Goal: Communication & Community: Answer question/provide support

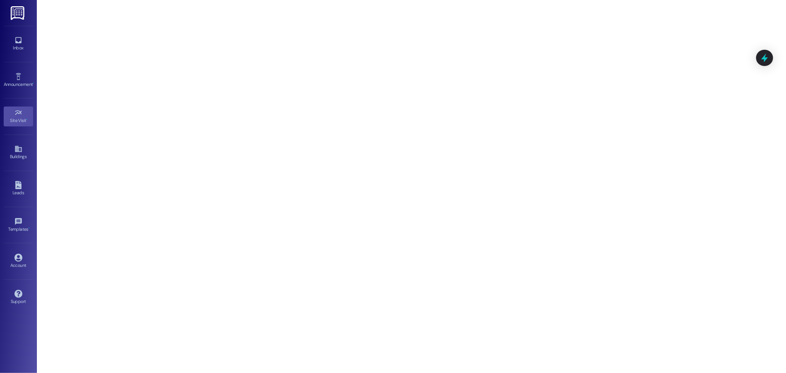
click at [20, 25] on link at bounding box center [18, 13] width 24 height 26
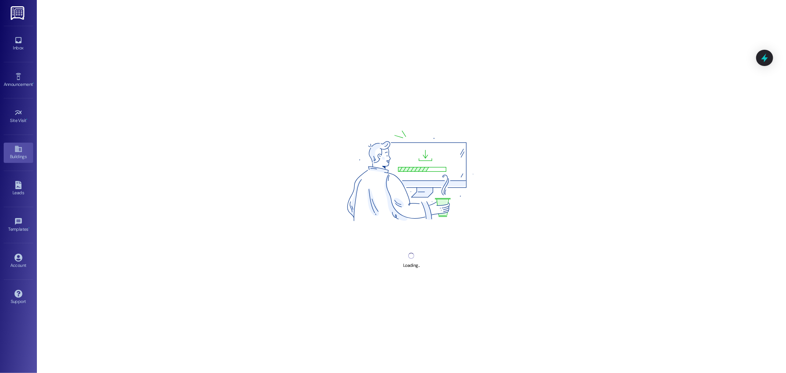
click at [21, 10] on img at bounding box center [18, 13] width 15 height 14
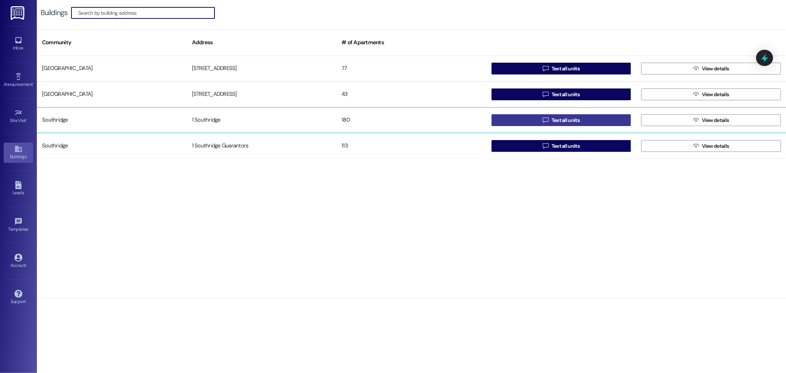
click at [538, 122] on button " Text all units" at bounding box center [562, 120] width 140 height 12
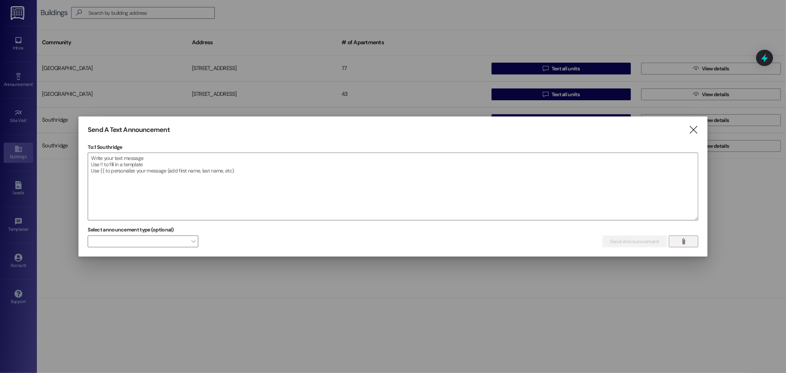
click at [677, 243] on button "" at bounding box center [683, 242] width 29 height 12
click at [686, 242] on icon "" at bounding box center [684, 241] width 6 height 6
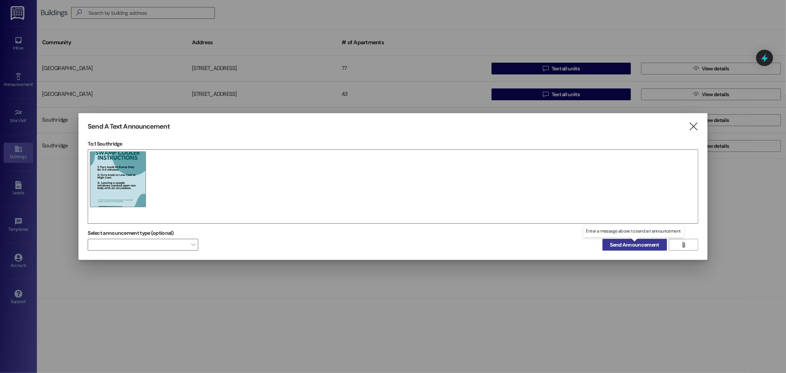
click at [606, 244] on button "Send Announcement" at bounding box center [635, 245] width 65 height 12
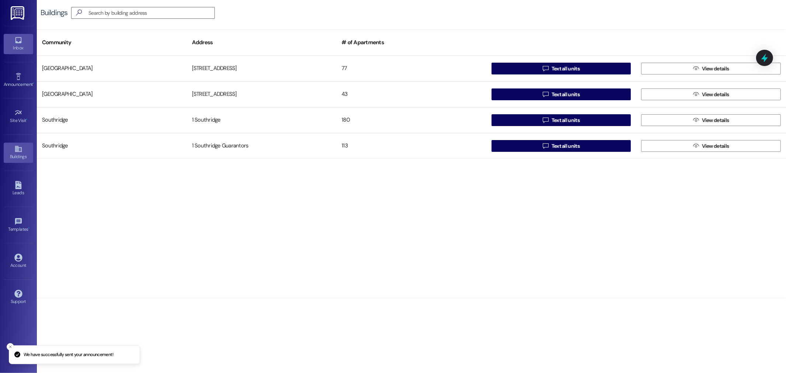
click at [13, 45] on div "Inbox" at bounding box center [18, 47] width 37 height 7
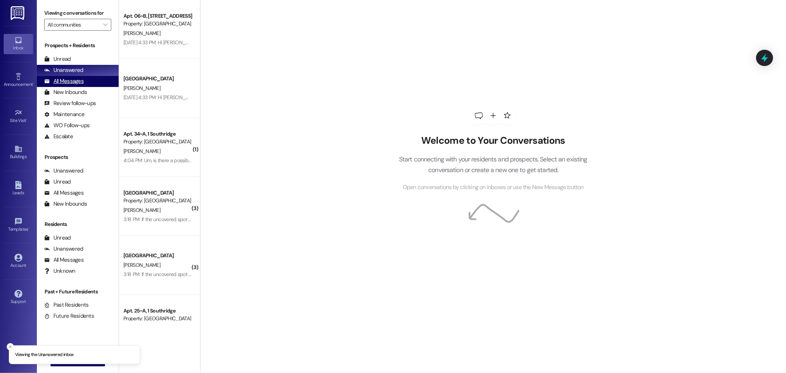
click at [88, 81] on div "All Messages (undefined)" at bounding box center [78, 81] width 82 height 11
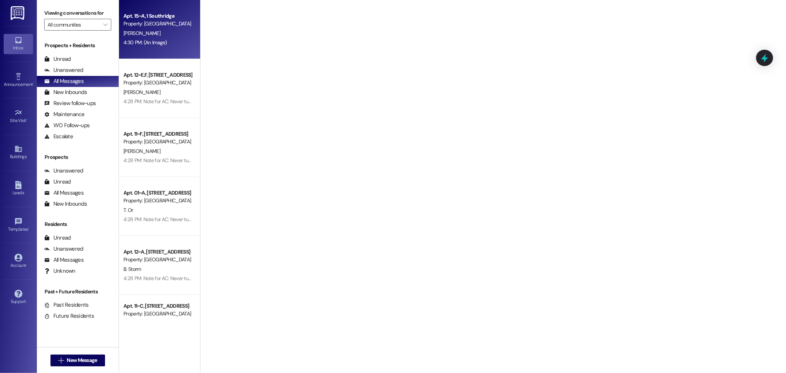
click at [155, 41] on div "4:30 PM: (An Image) 4:30 PM: (An Image)" at bounding box center [144, 42] width 43 height 7
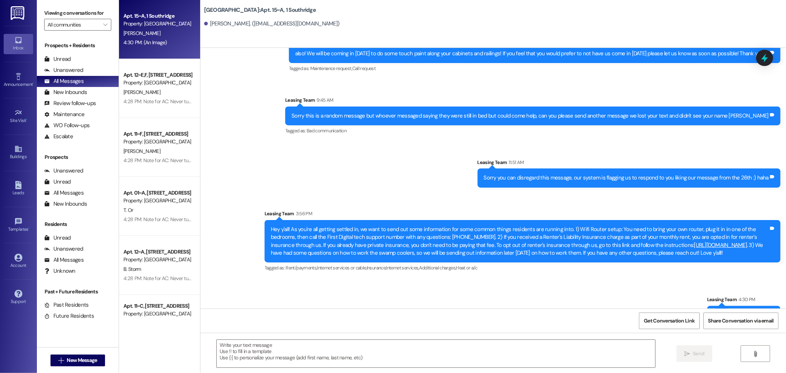
scroll to position [32568, 0]
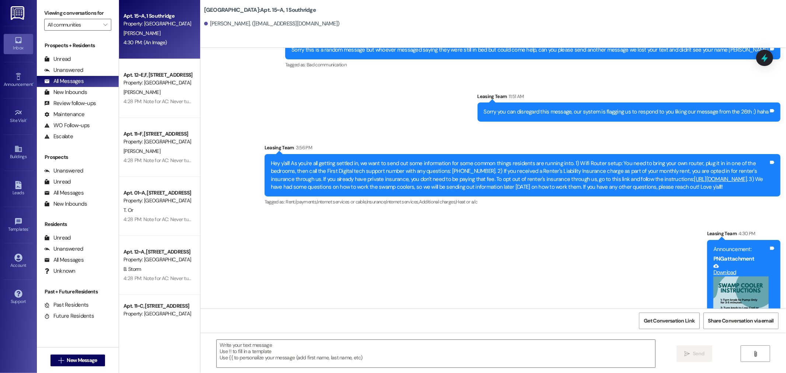
click at [743, 276] on button "Zoom image" at bounding box center [741, 312] width 55 height 72
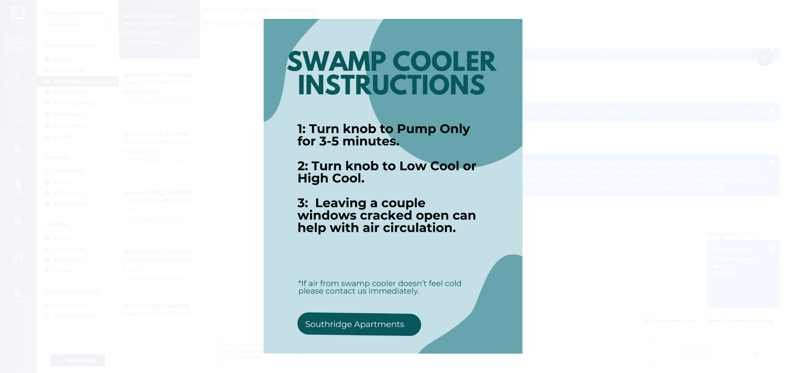
click at [604, 178] on button "Unzoom image" at bounding box center [393, 186] width 786 height 373
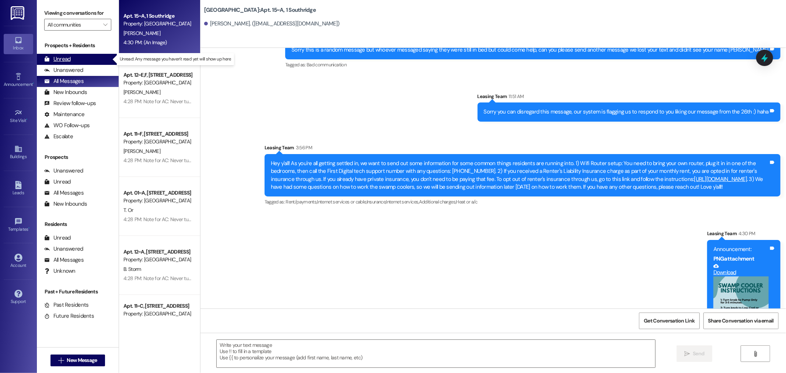
click at [63, 55] on div "Unread (0)" at bounding box center [78, 59] width 82 height 11
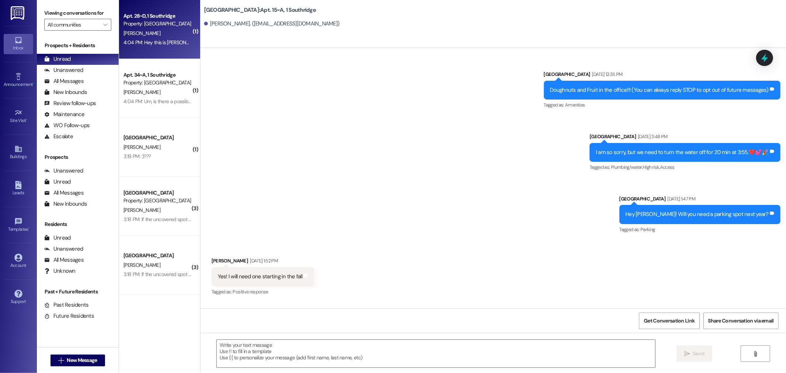
click at [144, 32] on div "[PERSON_NAME]" at bounding box center [158, 33] width 70 height 9
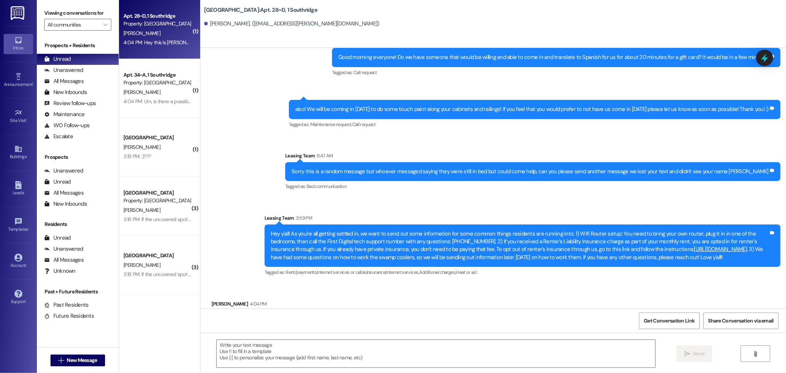
scroll to position [774, 0]
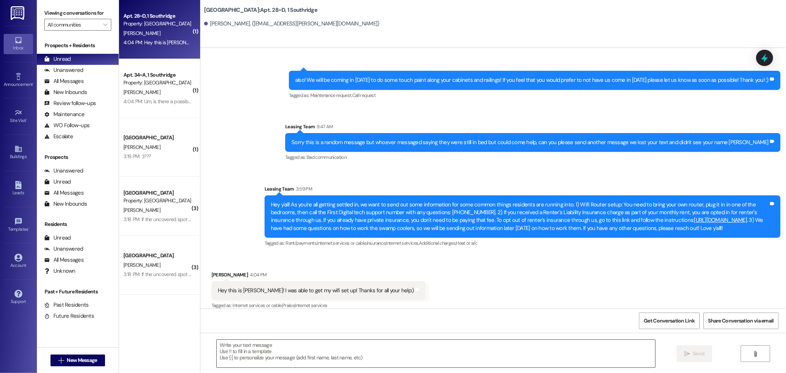
click at [268, 359] on textarea at bounding box center [436, 354] width 439 height 28
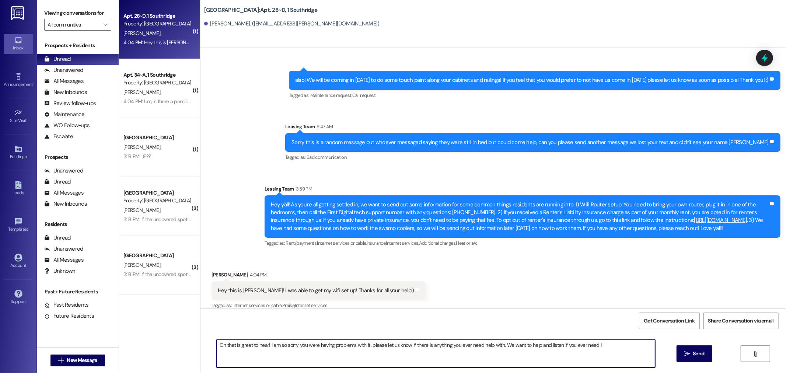
type textarea "Oh that is great to hear! I am so sorry you were having problems with it, pleas…"
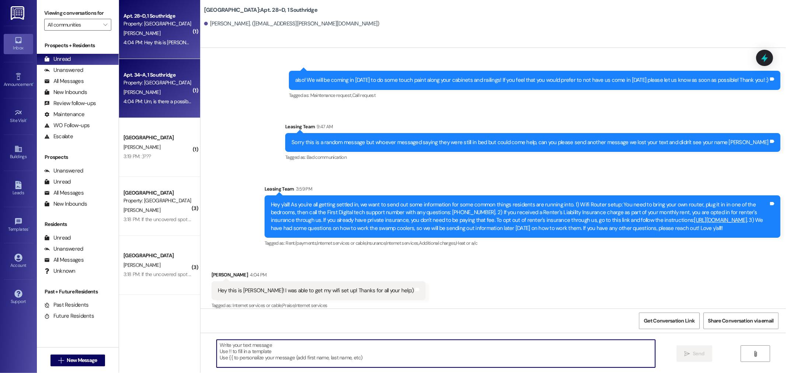
click at [145, 96] on div "[PERSON_NAME]" at bounding box center [158, 92] width 70 height 9
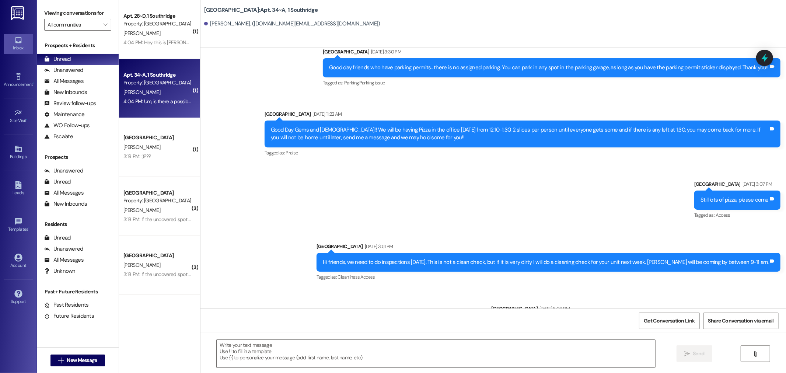
scroll to position [23738, 0]
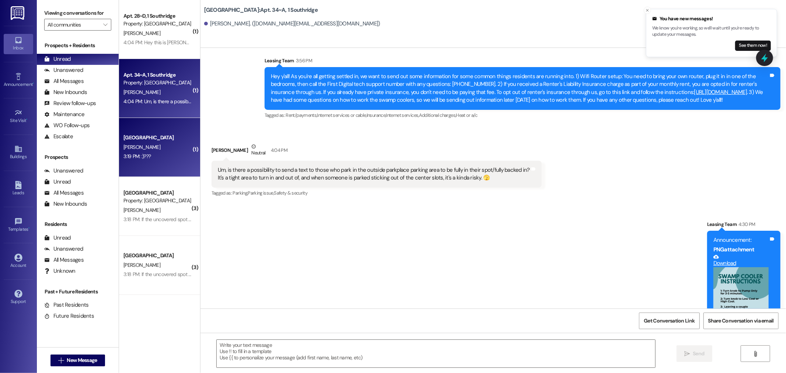
click at [143, 148] on span "[PERSON_NAME]" at bounding box center [141, 147] width 37 height 7
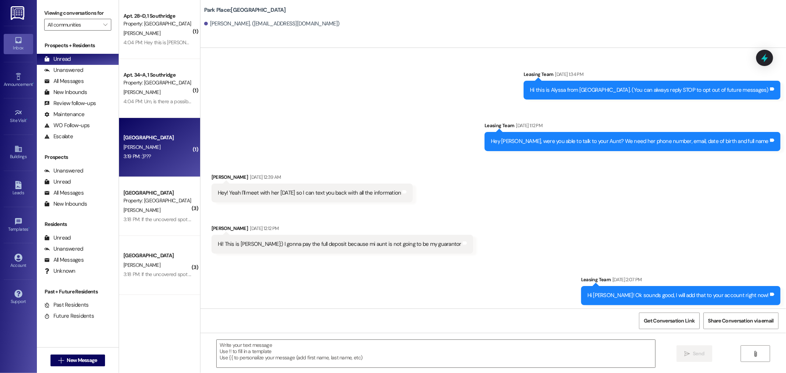
scroll to position [1115, 0]
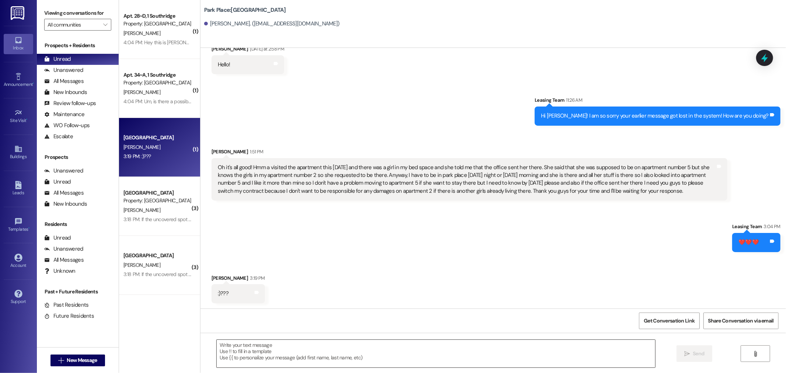
click at [285, 352] on textarea at bounding box center [436, 354] width 439 height 28
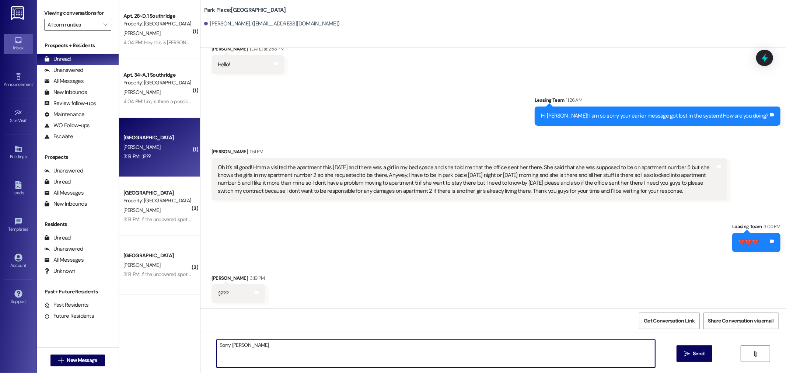
type textarea "Sorry [PERSON_NAME]"
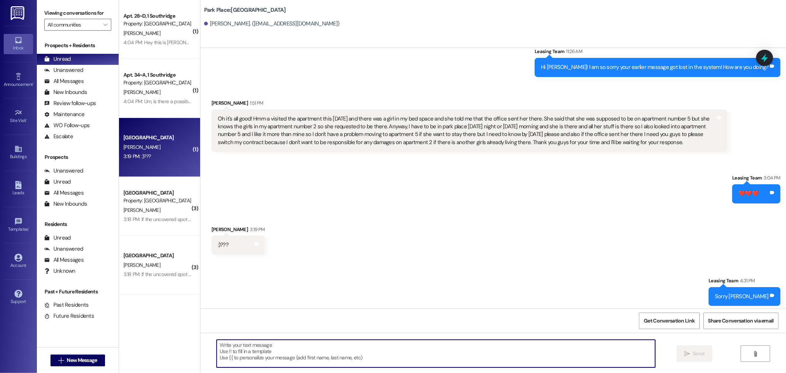
scroll to position [1166, 0]
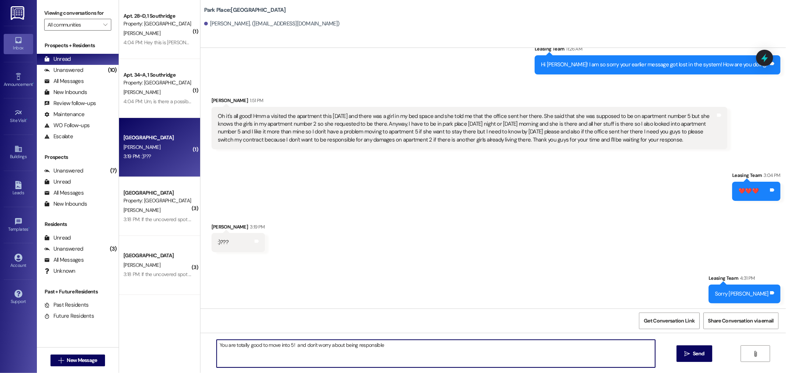
click at [389, 347] on textarea "You are totally good to move into 5! and don't worry about being responsible" at bounding box center [436, 354] width 439 height 28
type textarea "You are totally good to move into 5! and don't worry about being responsible fo…"
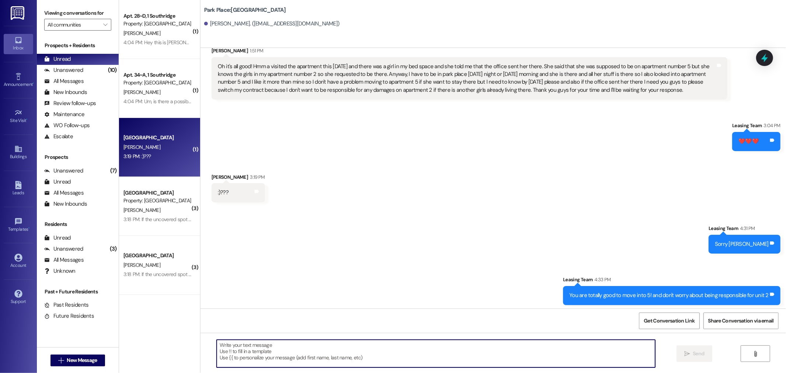
scroll to position [1217, 0]
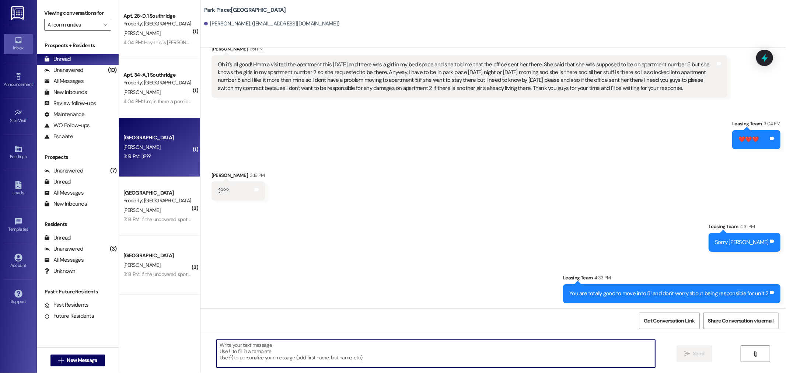
click at [316, 349] on textarea at bounding box center [436, 354] width 439 height 28
click at [300, 348] on textarea at bounding box center [436, 354] width 439 height 28
type textarea "actually do you have a picture of you lease for park place? I am struggling to …"
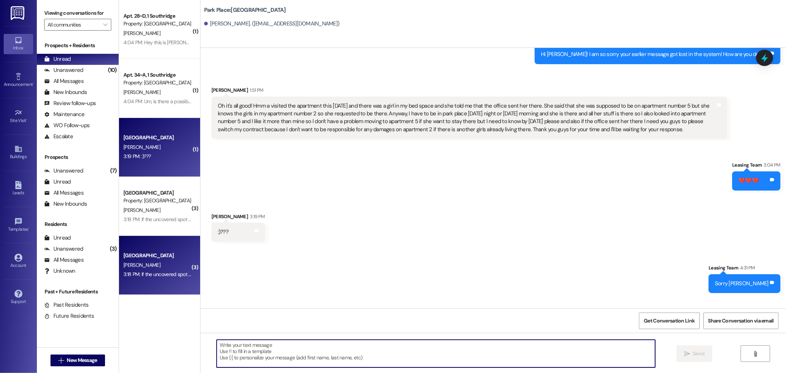
scroll to position [1115, 0]
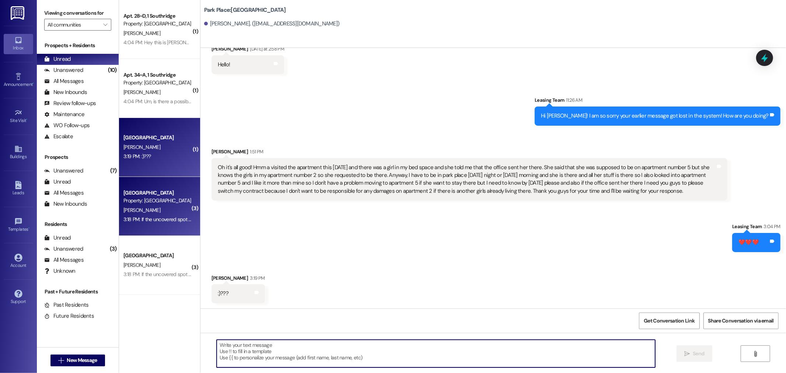
click at [154, 216] on div "3:18 PM: If the uncovered spot becomes available, we'd rather take that one 3:1…" at bounding box center [203, 219] width 160 height 7
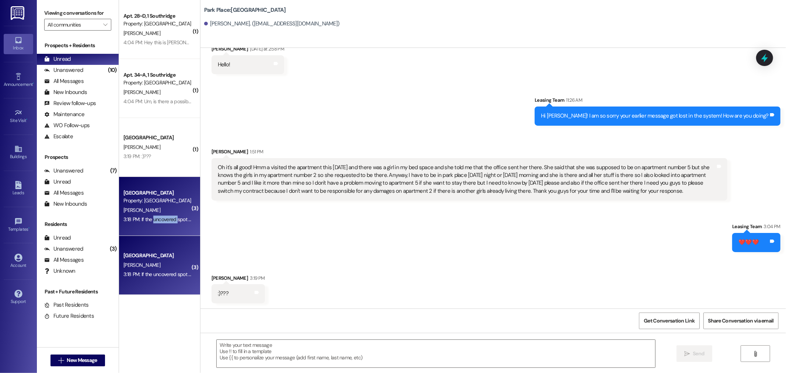
click at [154, 216] on div "3:18 PM: If the uncovered spot becomes available, we'd rather take that one 3:1…" at bounding box center [203, 219] width 160 height 7
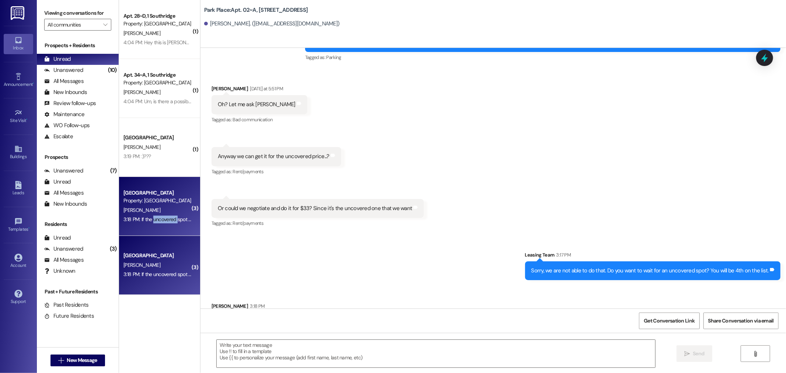
scroll to position [43823, 0]
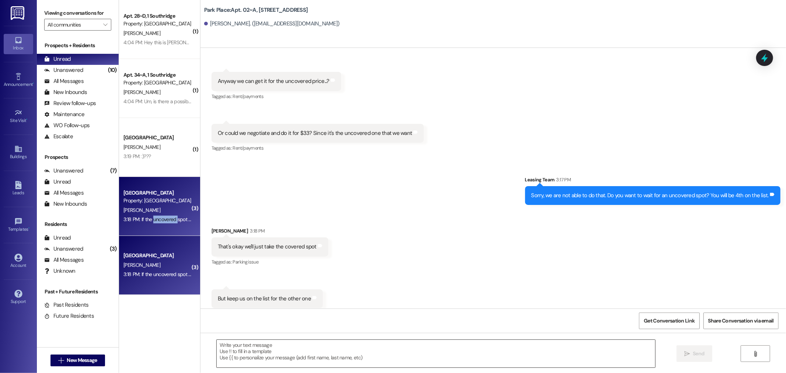
click at [257, 349] on textarea at bounding box center [436, 354] width 439 height 28
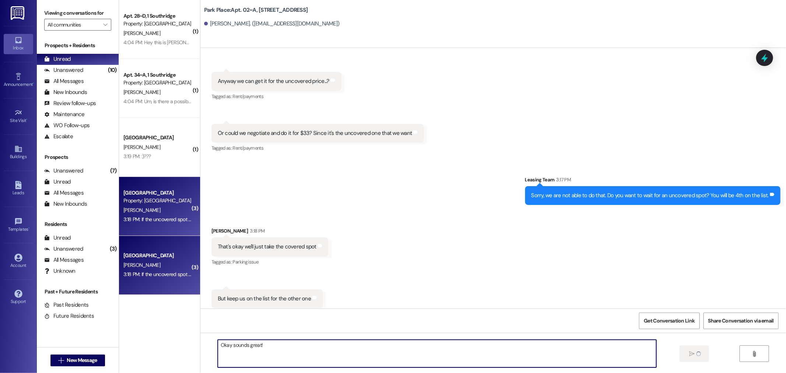
type textarea "Okay sounds great!"
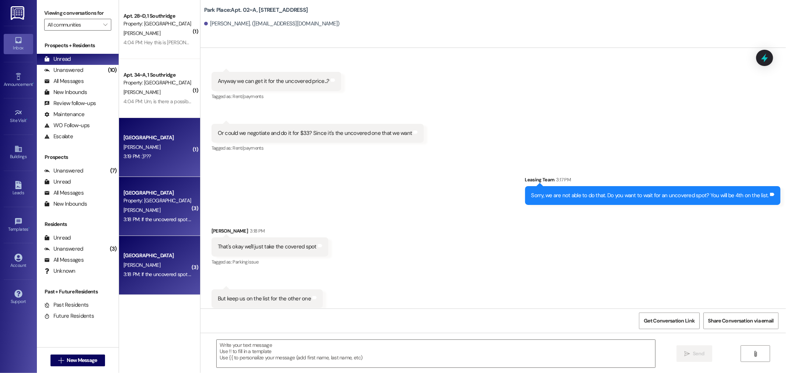
click at [161, 152] on div "3:19 PM: :)??? 3:19 PM: :)???" at bounding box center [158, 156] width 70 height 9
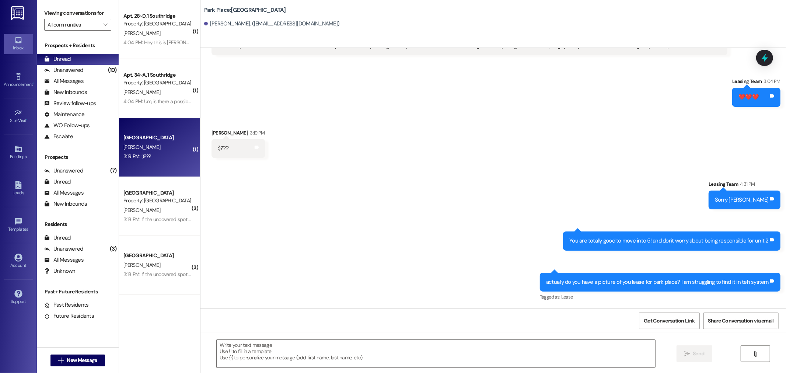
scroll to position [1259, 0]
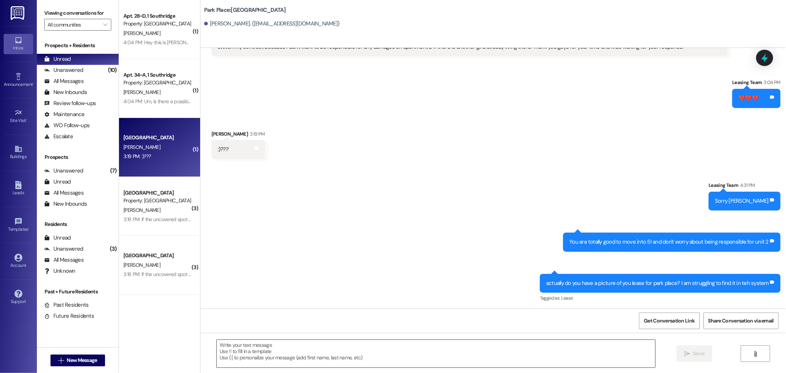
click at [339, 349] on textarea at bounding box center [436, 354] width 439 height 28
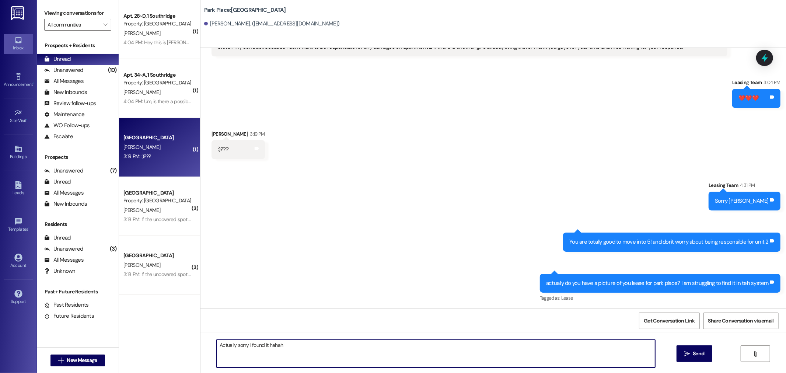
type textarea "Actually sorry I found it hahah"
click at [339, 349] on textarea at bounding box center [436, 354] width 439 height 28
type textarea "We don't put apartments on leases so you won't need to worry about it"
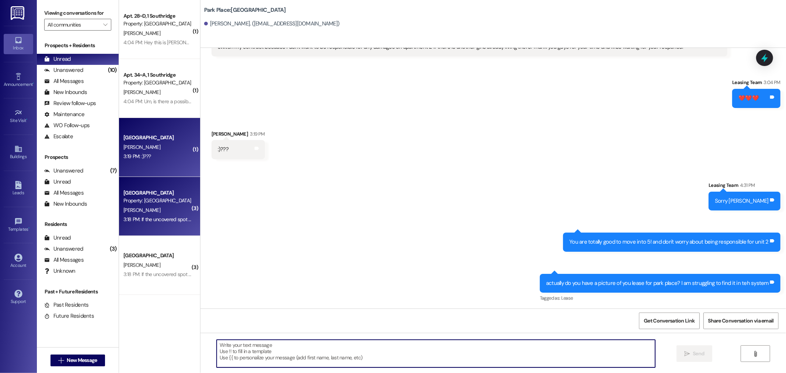
click at [168, 214] on div "[PERSON_NAME]" at bounding box center [158, 210] width 70 height 9
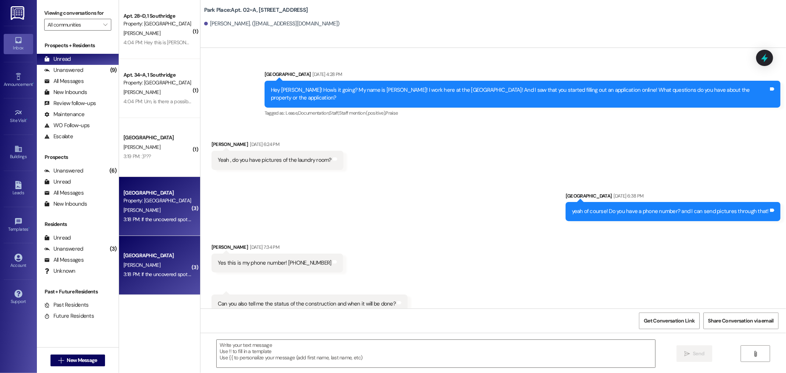
scroll to position [43875, 0]
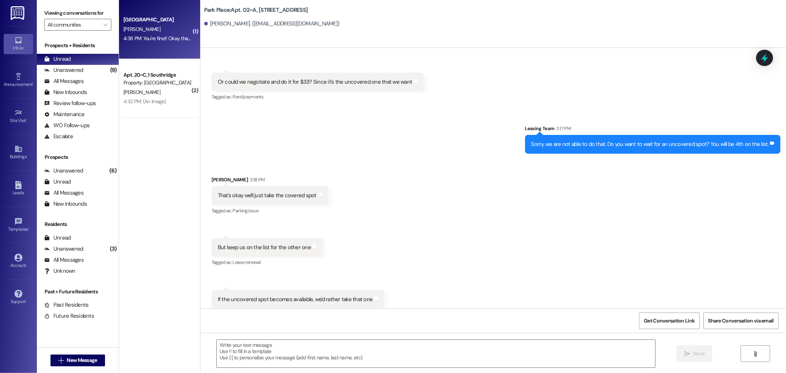
click at [156, 39] on div "4:38 PM: You're fine!! Okay thank you for that, I'll make some time next week t…" at bounding box center [341, 38] width 436 height 7
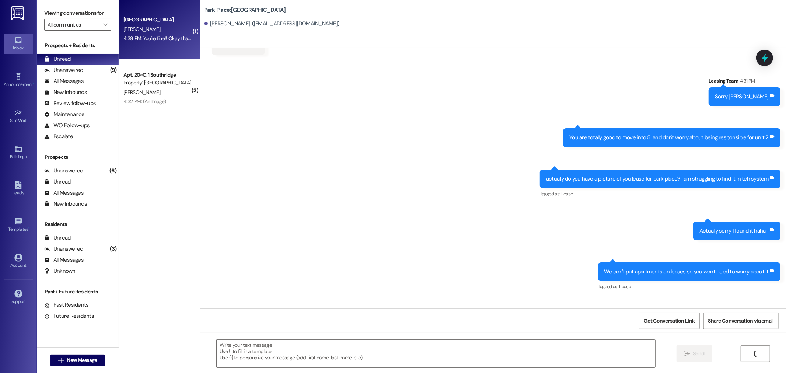
scroll to position [1444, 0]
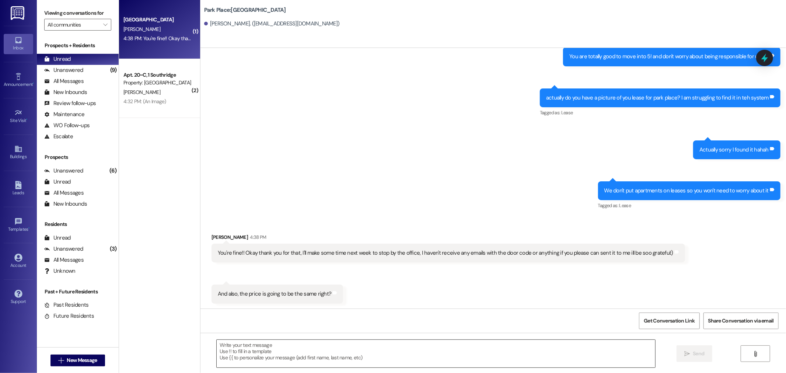
click at [533, 359] on textarea at bounding box center [436, 354] width 439 height 28
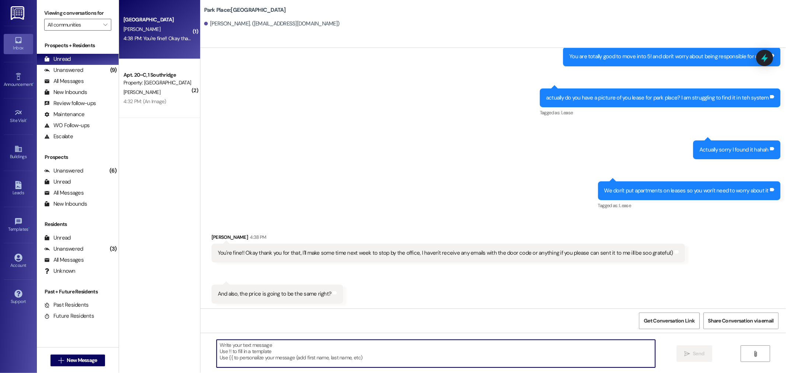
type textarea "Y"
type textarea "We have a welcome packet with that information that we can give you when you mo…"
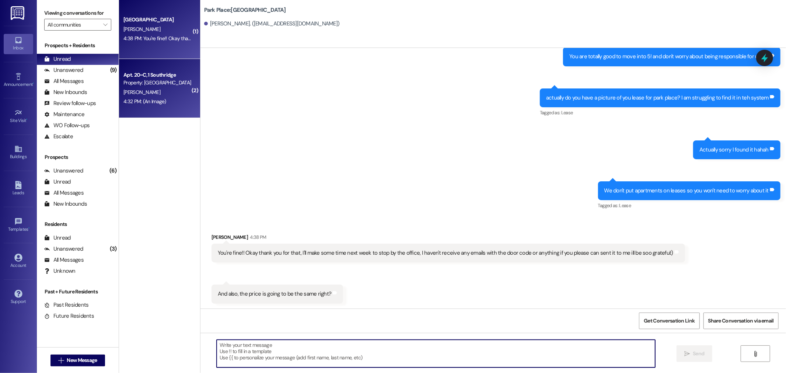
click at [127, 91] on span "[PERSON_NAME]" at bounding box center [141, 92] width 37 height 7
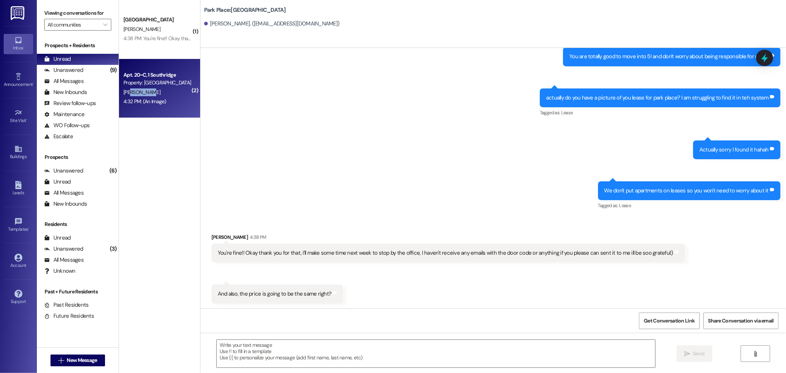
click at [127, 91] on span "[PERSON_NAME]" at bounding box center [141, 92] width 37 height 7
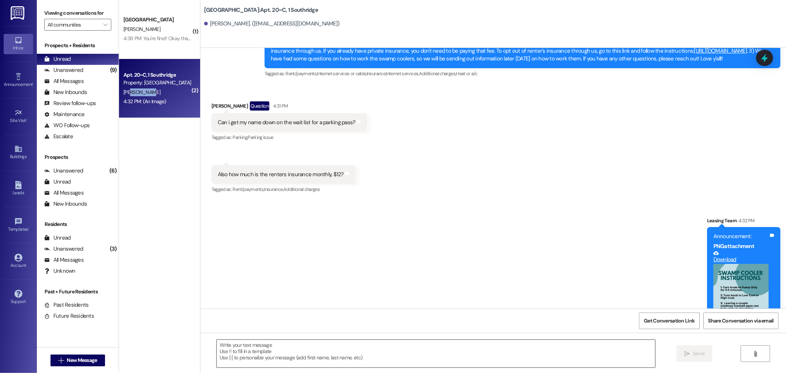
scroll to position [1353, 0]
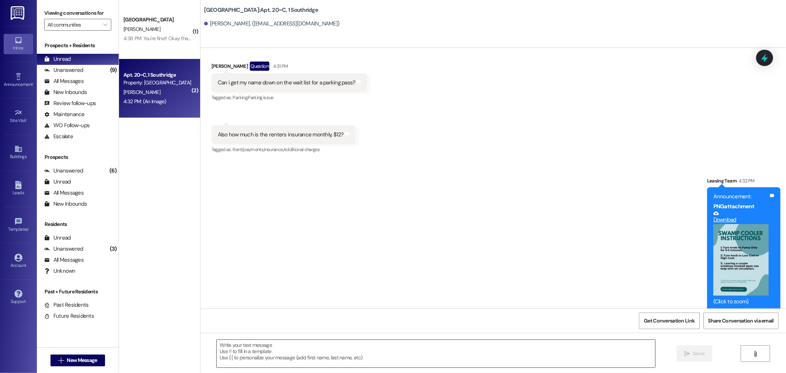
click at [306, 355] on textarea at bounding box center [436, 354] width 439 height 28
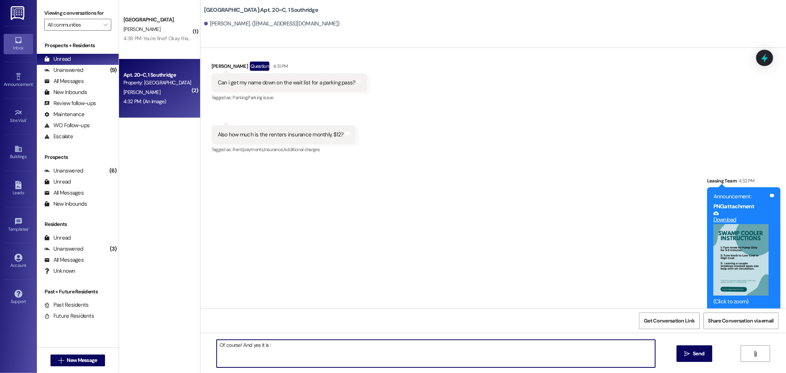
type textarea "Of course! And yes it is :)"
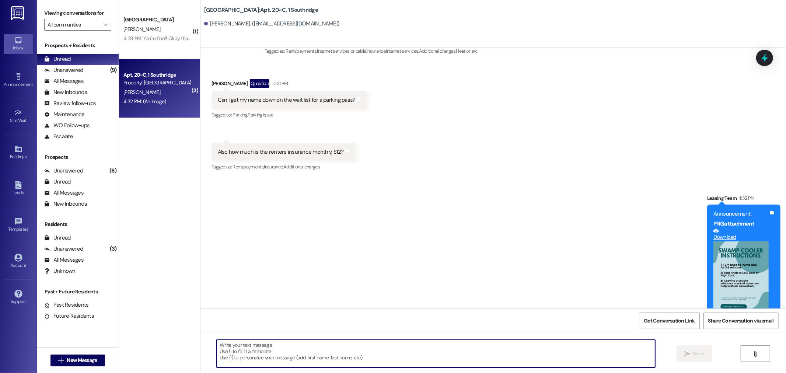
scroll to position [1323, 0]
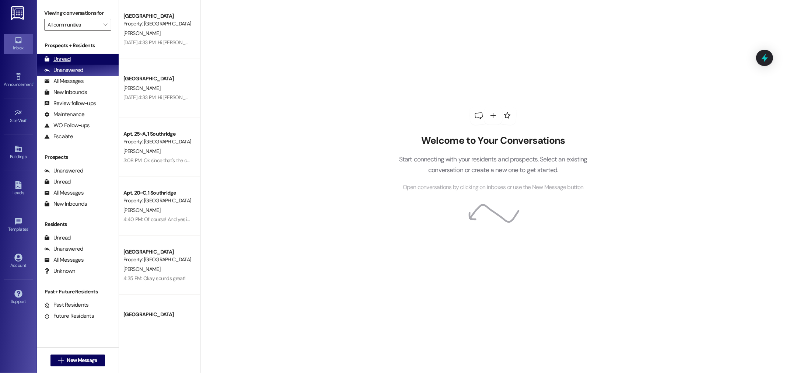
click at [75, 54] on div "Prospects + Residents Unread (0) Unread: Any message you haven't read yet will …" at bounding box center [78, 92] width 82 height 100
click at [75, 57] on div "Unread (0)" at bounding box center [78, 59] width 82 height 11
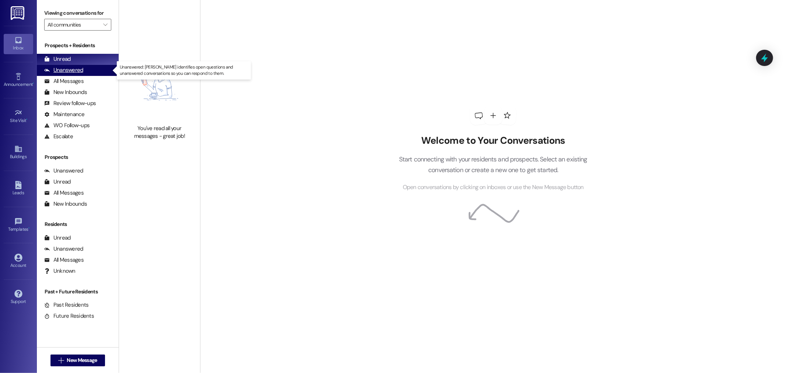
click at [83, 72] on div "Unanswered (0)" at bounding box center [78, 70] width 82 height 11
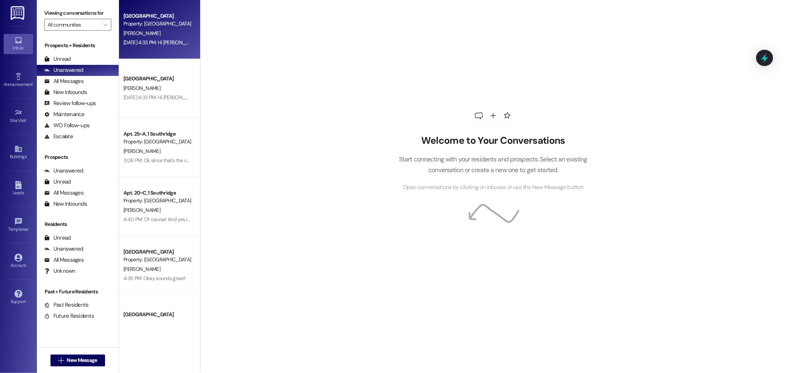
click at [146, 17] on div "[GEOGRAPHIC_DATA]" at bounding box center [157, 16] width 68 height 8
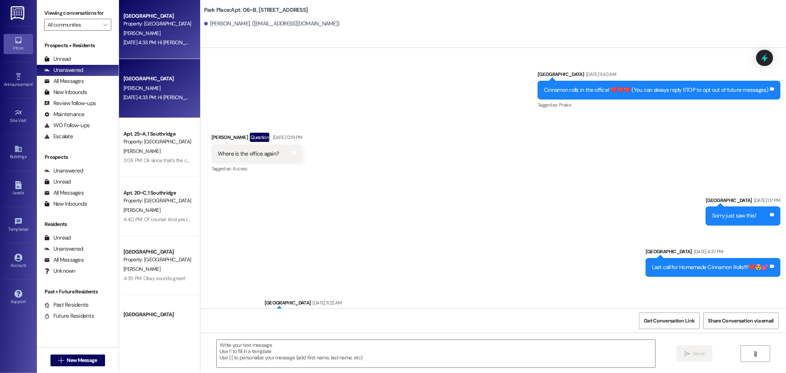
scroll to position [21253, 0]
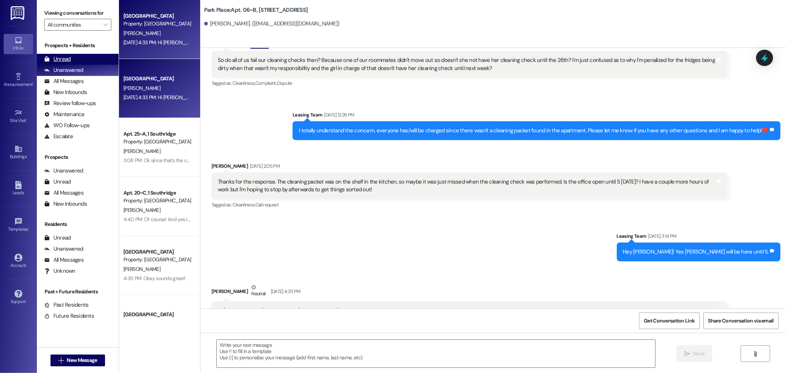
click at [77, 55] on div "Unread (0)" at bounding box center [78, 59] width 82 height 11
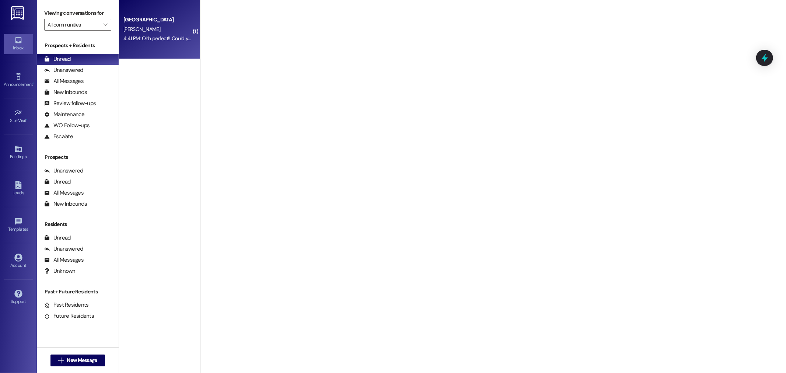
click at [158, 10] on div "Park Place Prospect M. Hernandez 4:41 PM: Ohh perfect!! Could you please remind…" at bounding box center [159, 29] width 81 height 59
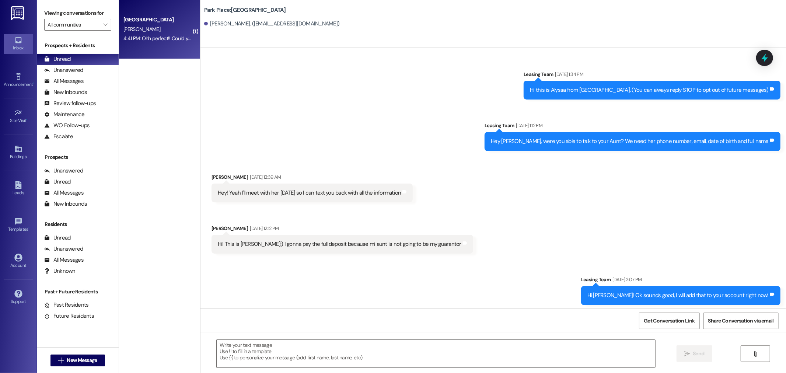
scroll to position [1547, 0]
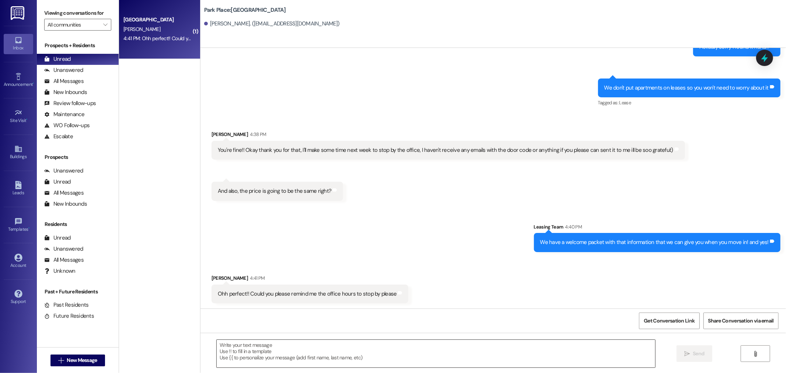
click at [292, 361] on textarea at bounding box center [436, 354] width 439 height 28
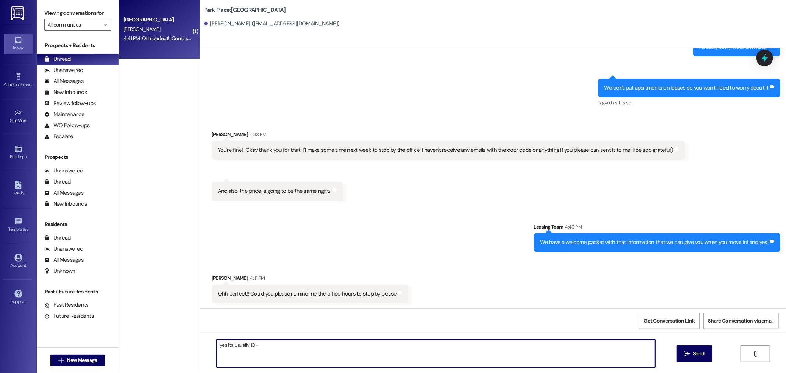
type textarea "yes it's usually 10-5"
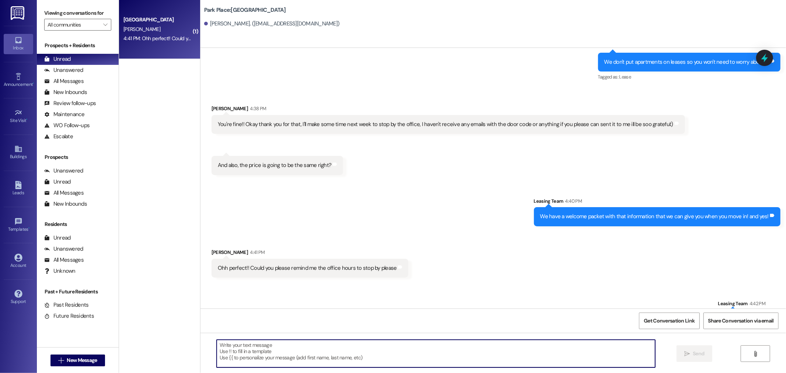
scroll to position [1598, 0]
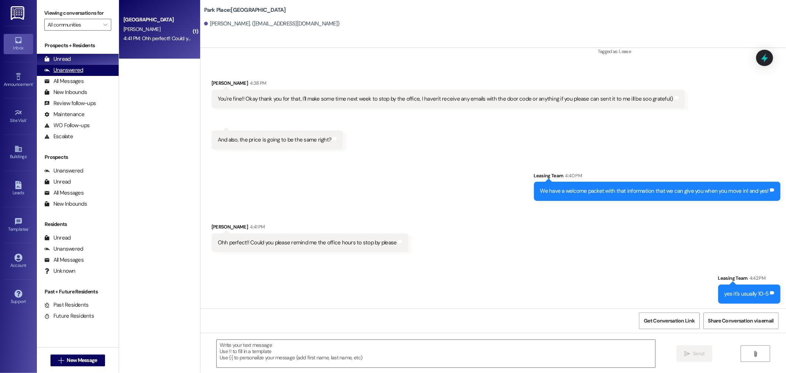
click at [74, 67] on div "Unanswered" at bounding box center [63, 70] width 39 height 8
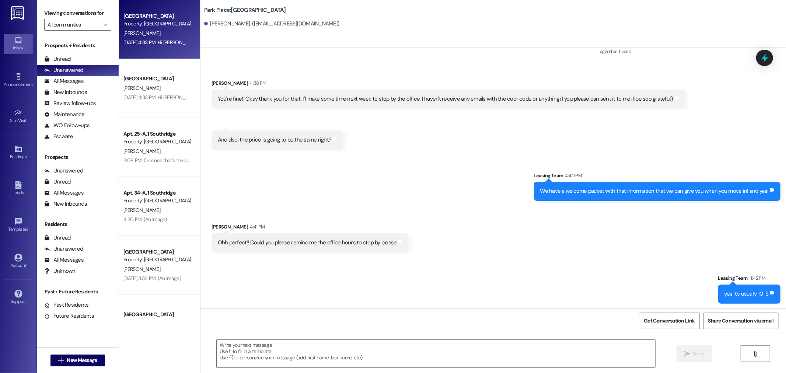
click at [154, 10] on div "Park Place Prospect Property: Park Place E. Duncan" at bounding box center [159, 29] width 81 height 59
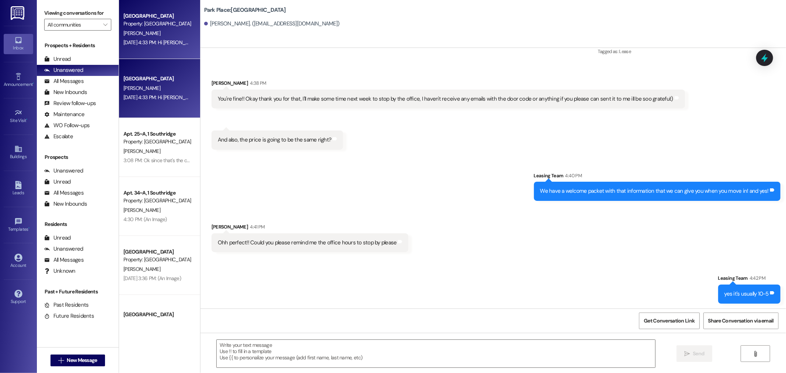
click at [154, 10] on div "Park Place Prospect Property: Park Place E. Duncan" at bounding box center [159, 29] width 81 height 59
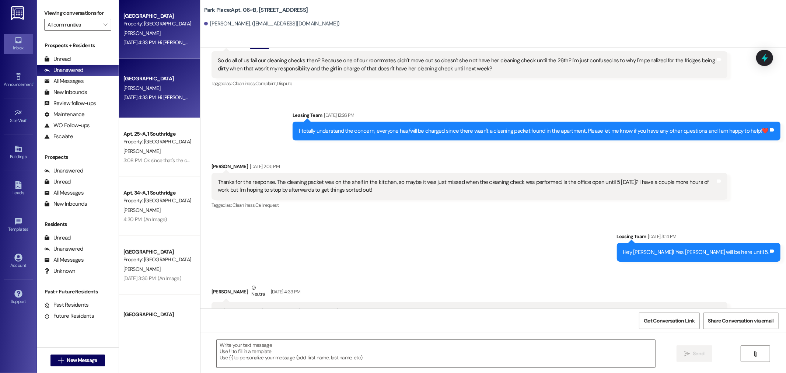
scroll to position [21253, 0]
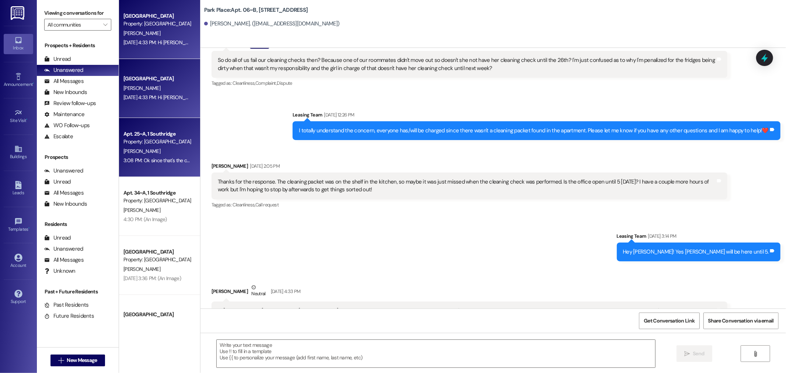
click at [157, 136] on div "Apt. 25~A, 1 Southridge" at bounding box center [157, 134] width 68 height 8
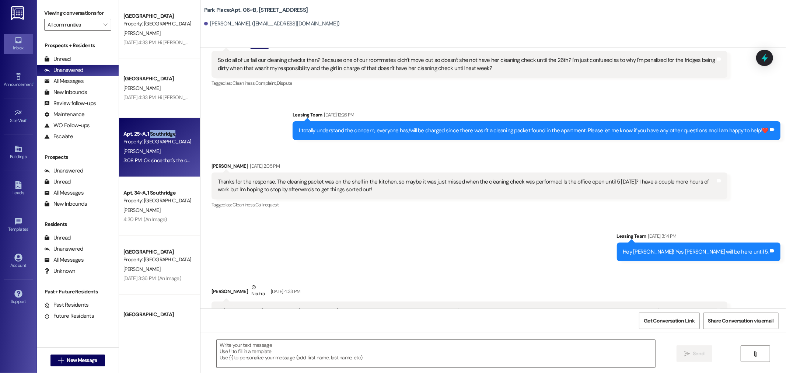
click at [157, 136] on div "Apt. 25~A, 1 Southridge" at bounding box center [157, 134] width 68 height 8
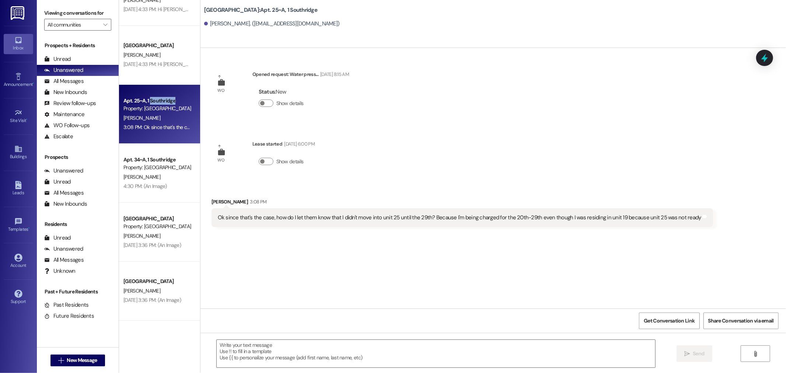
scroll to position [0, 0]
click at [650, 9] on icon "Close toast" at bounding box center [647, 10] width 4 height 4
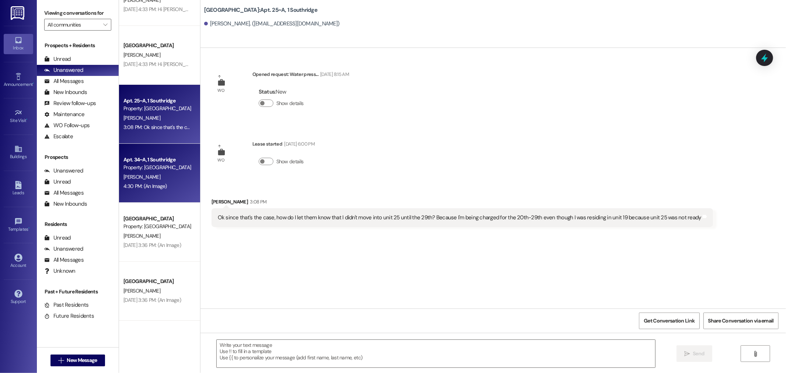
click at [142, 188] on div "4:30 PM: (An Image) 4:30 PM: (An Image)" at bounding box center [144, 186] width 43 height 7
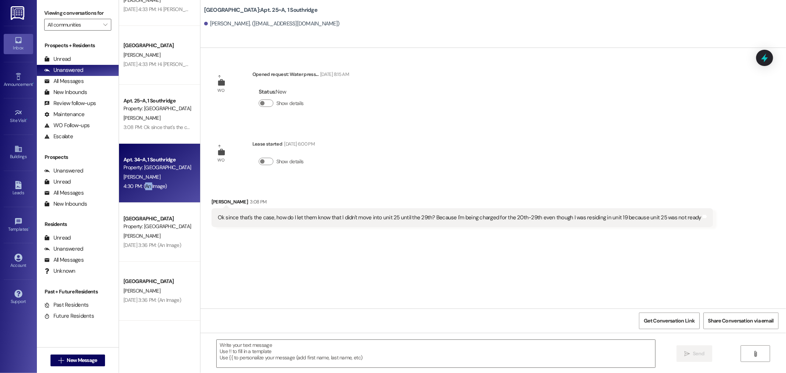
click at [142, 188] on div "4:30 PM: (An Image) 4:30 PM: (An Image)" at bounding box center [144, 186] width 43 height 7
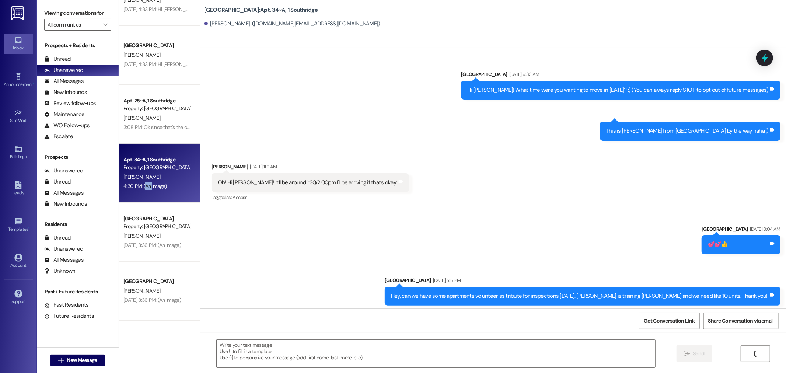
scroll to position [23738, 0]
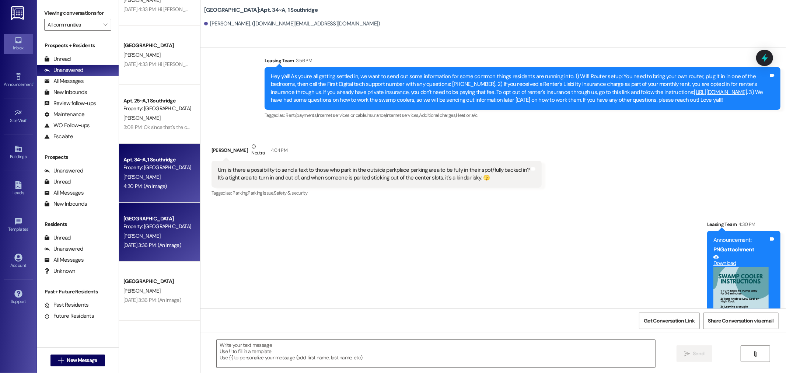
click at [125, 233] on span "N. Salisbury" at bounding box center [141, 236] width 37 height 7
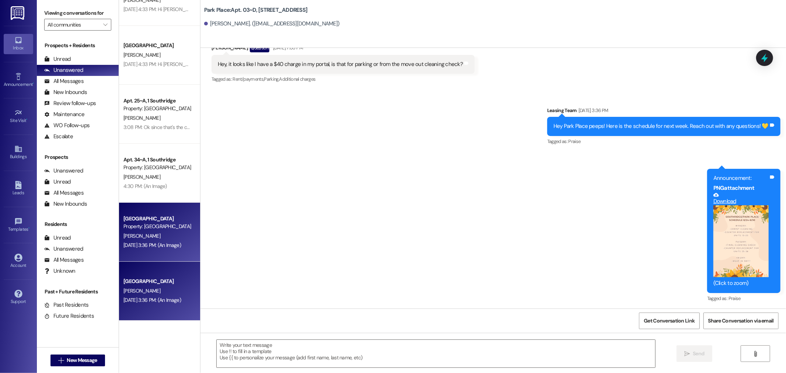
scroll to position [290, 0]
click at [61, 59] on div "Unread" at bounding box center [57, 59] width 27 height 8
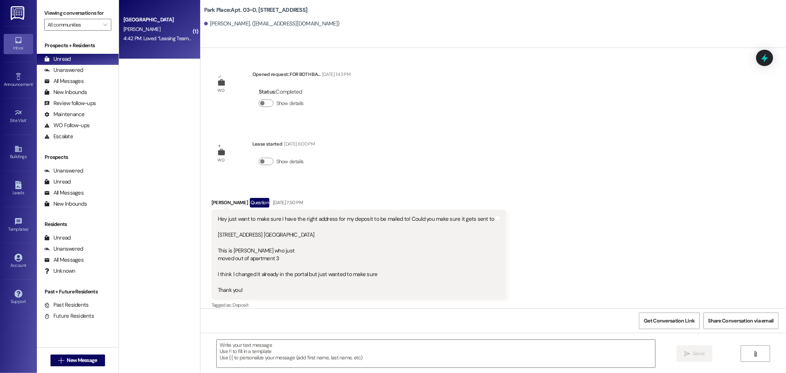
click at [149, 40] on div "4:42 PM: Loved “Leasing Team (Park Place): yes it's usually 10-5” 4:42 PM: Love…" at bounding box center [191, 38] width 137 height 7
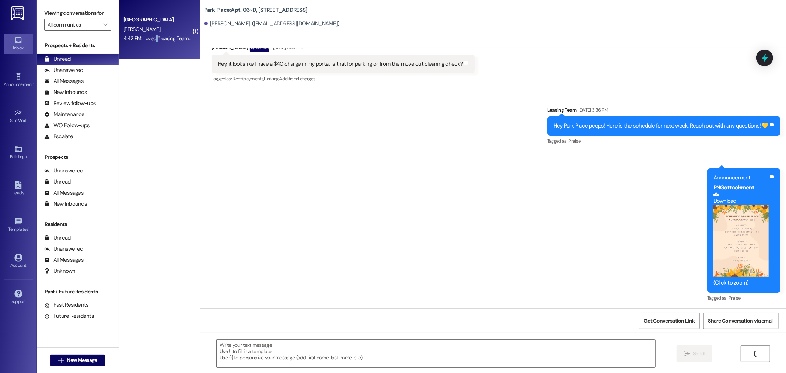
click at [149, 40] on div "4:42 PM: Loved “Leasing Team (Park Place): yes it's usually 10-5” 4:42 PM: Love…" at bounding box center [191, 38] width 137 height 7
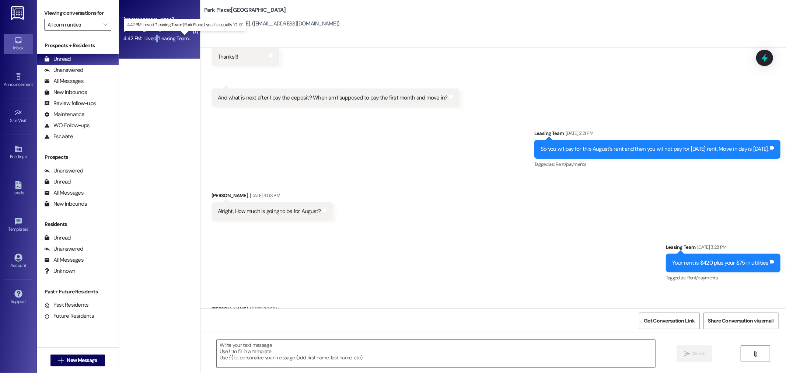
scroll to position [1650, 0]
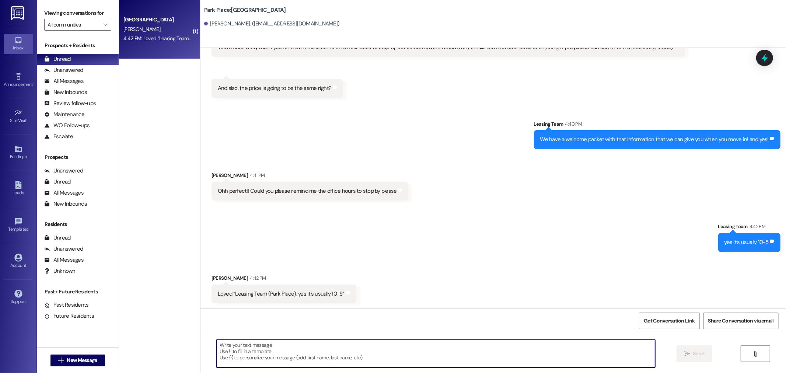
click at [286, 363] on textarea at bounding box center [436, 354] width 439 height 28
type textarea ":)"
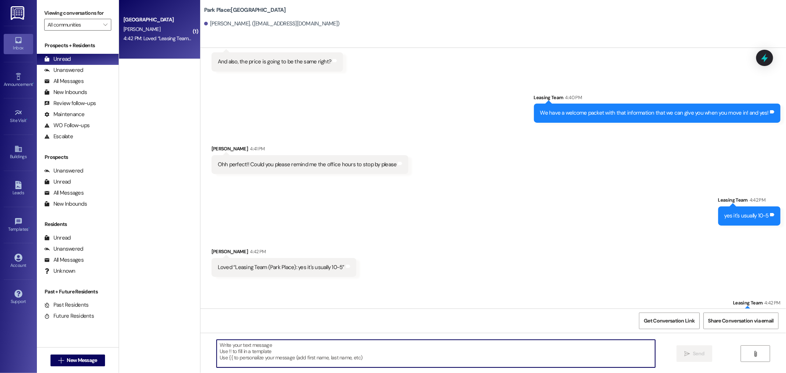
scroll to position [1701, 0]
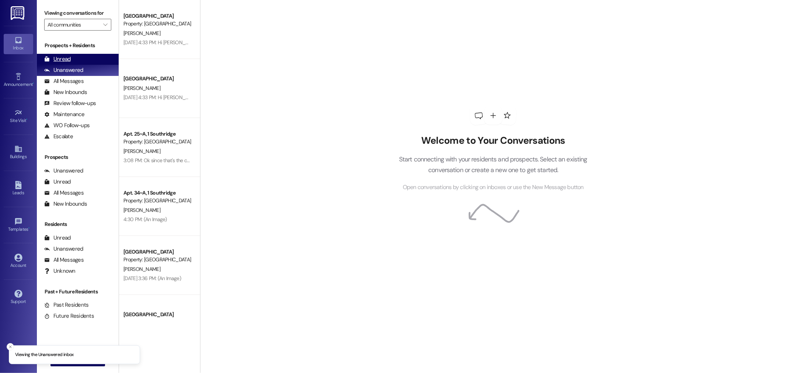
click at [97, 56] on div "Unread (0)" at bounding box center [78, 59] width 82 height 11
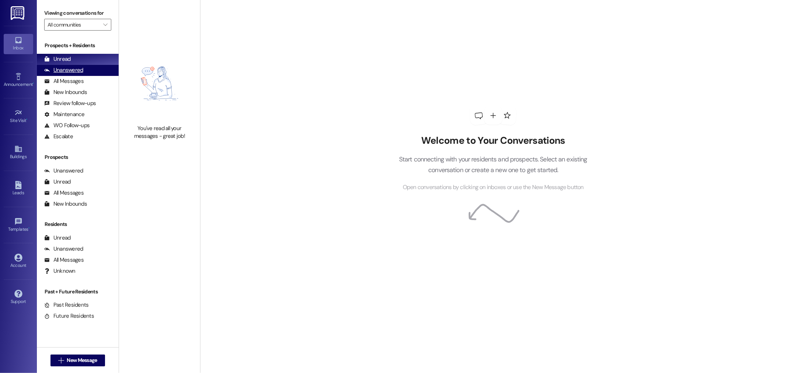
click at [104, 71] on div "Unanswered (0)" at bounding box center [78, 70] width 82 height 11
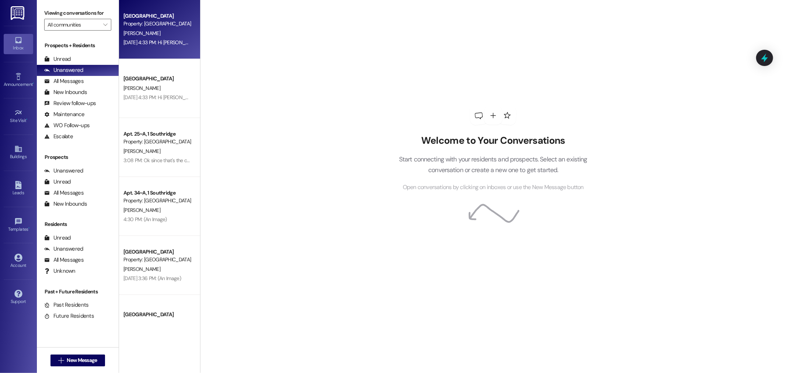
click at [149, 38] on div "[DATE] 4:33 PM: Hi [PERSON_NAME]! I got to talk to [PERSON_NAME] about our clea…" at bounding box center [158, 42] width 70 height 9
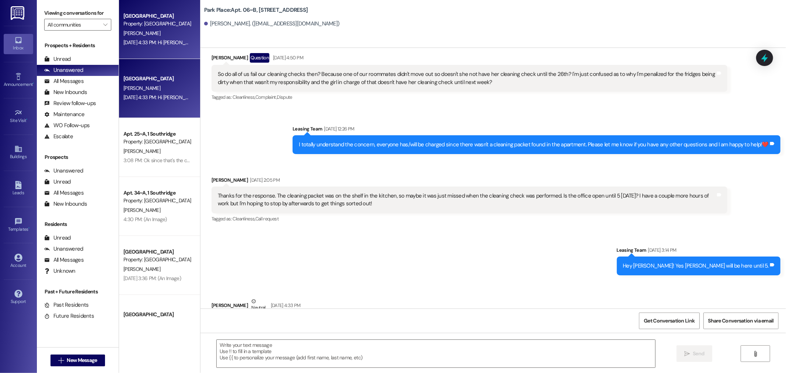
scroll to position [21253, 0]
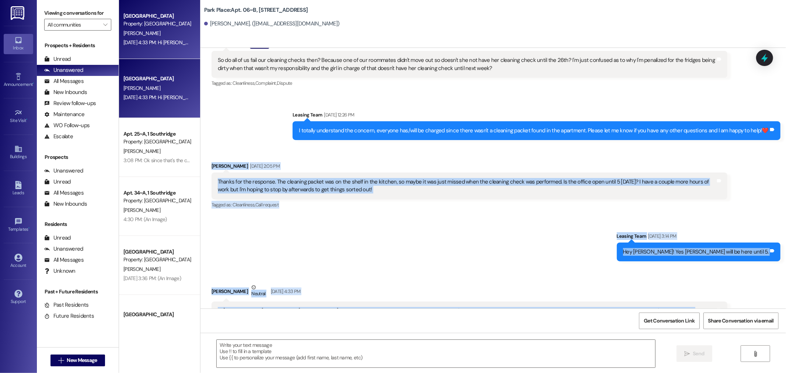
drag, startPoint x: 367, startPoint y: 299, endPoint x: 205, endPoint y: 89, distance: 265.6
click at [205, 89] on div "Announcement, sent via SMS Leasing Park Place May 24, 2024 at 11:40 AM Cinnamon…" at bounding box center [494, 178] width 586 height 261
click at [208, 146] on div "Received via SMS Emily Duncan Aug 25, 2025 at 2:05 PM Thanks for the response. …" at bounding box center [494, 181] width 586 height 70
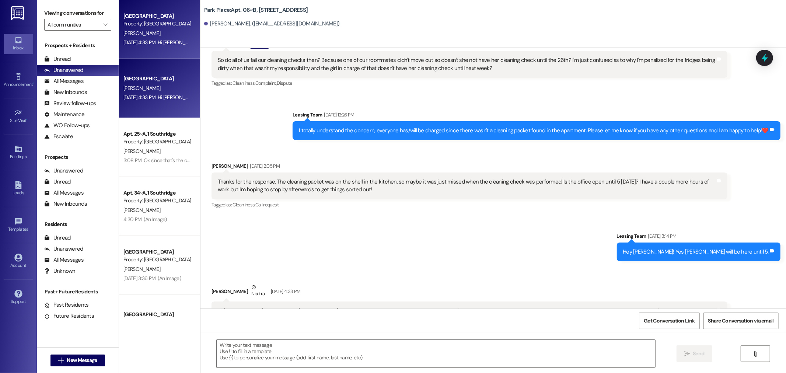
click at [212, 162] on div "Emily Duncan Aug 25, 2025 at 2:05 PM" at bounding box center [470, 167] width 516 height 10
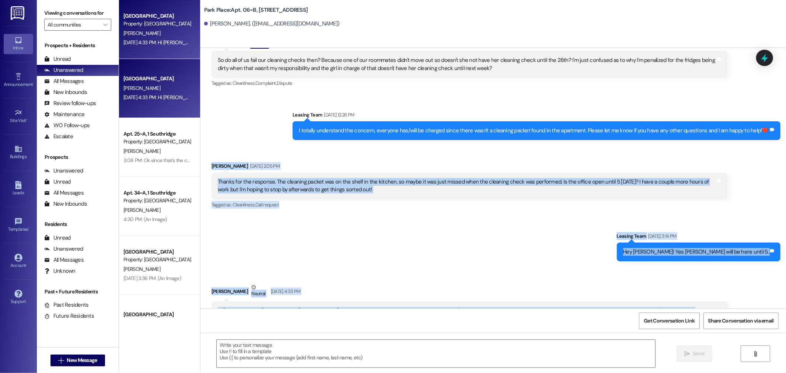
drag, startPoint x: 205, startPoint y: 98, endPoint x: 377, endPoint y: 307, distance: 270.8
click at [377, 307] on div "Announcement, sent via SMS Leasing Park Place May 24, 2024 at 11:40 AM Cinnamon…" at bounding box center [494, 178] width 586 height 261
click at [362, 360] on div "Tagged as: Lease , Click to highlight conversations about Lease Maintenance , C…" at bounding box center [470, 365] width 516 height 11
drag, startPoint x: 356, startPoint y: 300, endPoint x: 197, endPoint y: 91, distance: 262.2
click at [201, 91] on div "Announcement, sent via SMS Leasing Park Place May 24, 2024 at 11:40 AM Cinnamon…" at bounding box center [494, 178] width 586 height 261
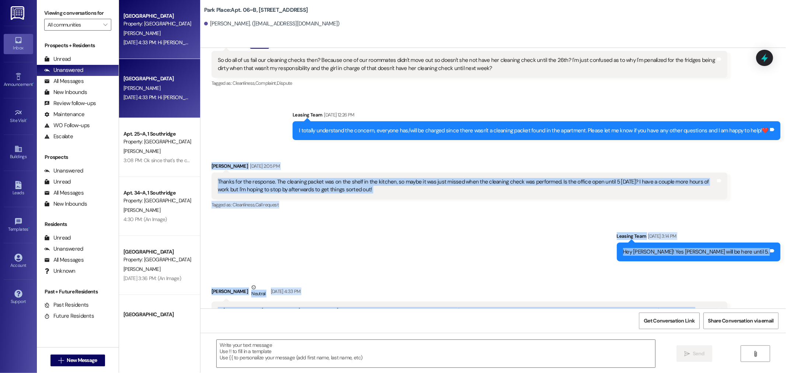
click at [215, 146] on div "Received via SMS Emily Duncan Aug 25, 2025 at 2:05 PM Thanks for the response. …" at bounding box center [494, 181] width 586 height 70
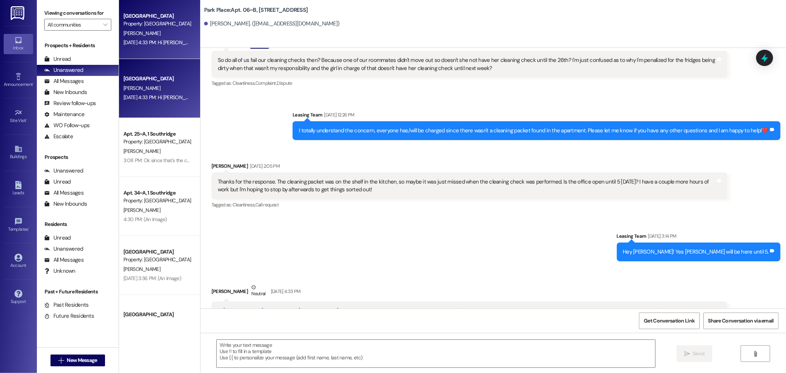
click at [208, 157] on div "Received via SMS Emily Duncan Aug 25, 2025 at 2:05 PM Thanks for the response. …" at bounding box center [469, 186] width 527 height 59
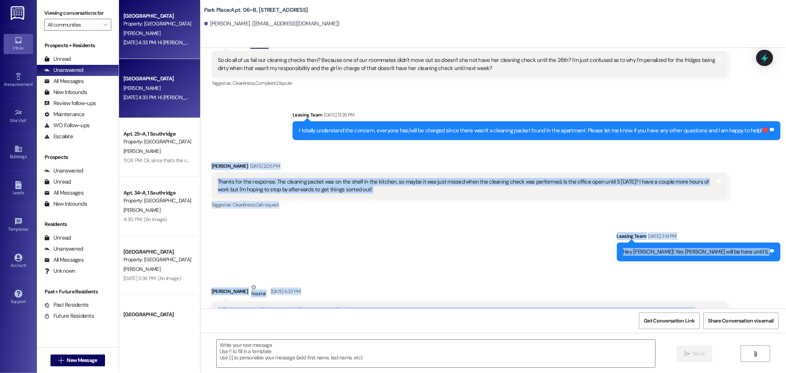
drag, startPoint x: 204, startPoint y: 97, endPoint x: 360, endPoint y: 295, distance: 252.2
click at [360, 295] on div "Announcement, sent via SMS Leasing Park Place May 24, 2024 at 11:40 AM Cinnamon…" at bounding box center [494, 178] width 586 height 261
click at [360, 283] on div "Emily Duncan Neutral Aug 25, 2025 at 4:33 PM" at bounding box center [470, 292] width 516 height 18
